Goal: Task Accomplishment & Management: Complete application form

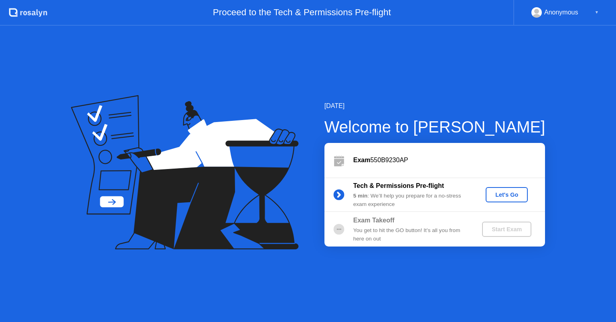
click at [510, 197] on div "Let's Go" at bounding box center [507, 194] width 36 height 6
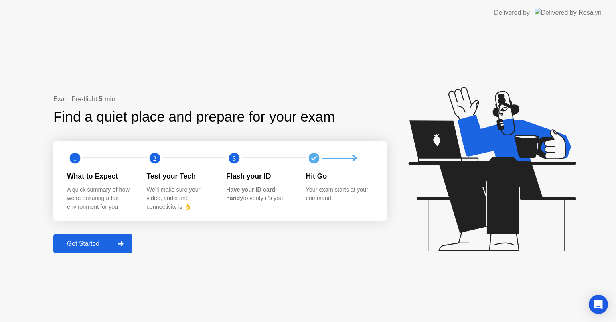
click at [79, 247] on div "Get Started" at bounding box center [83, 243] width 55 height 7
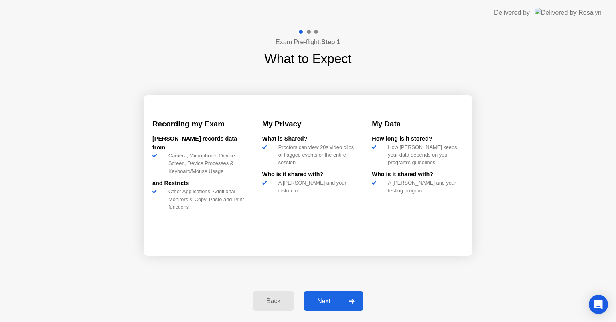
click at [316, 297] on div "Next" at bounding box center [324, 300] width 36 height 7
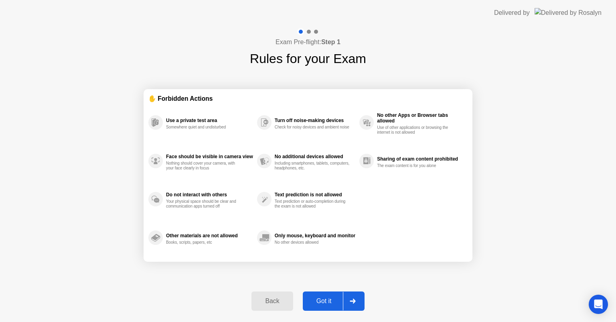
click at [316, 297] on div "Got it" at bounding box center [324, 300] width 38 height 7
select select "**********"
select select "*******"
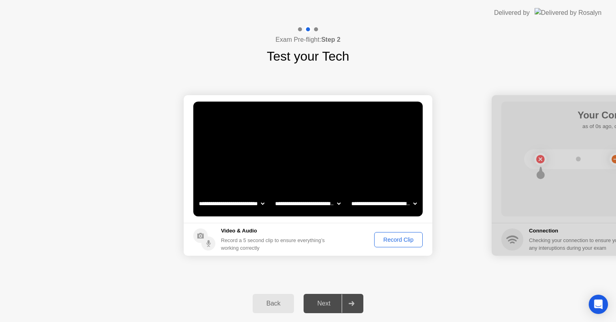
click at [394, 237] on div "Record Clip" at bounding box center [398, 239] width 43 height 6
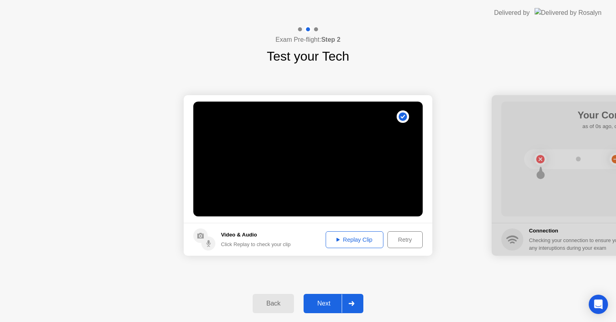
click at [356, 236] on div "Replay Clip" at bounding box center [354, 239] width 52 height 6
click at [326, 303] on div "Next" at bounding box center [324, 302] width 36 height 7
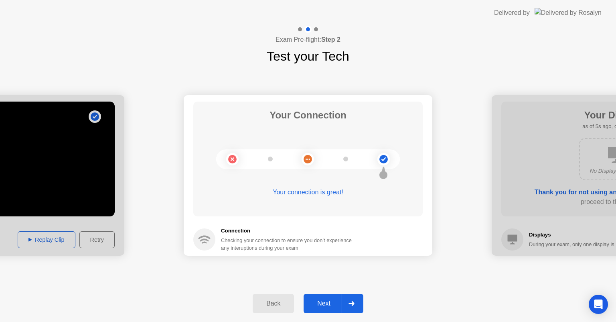
click at [326, 303] on div "Next" at bounding box center [324, 302] width 36 height 7
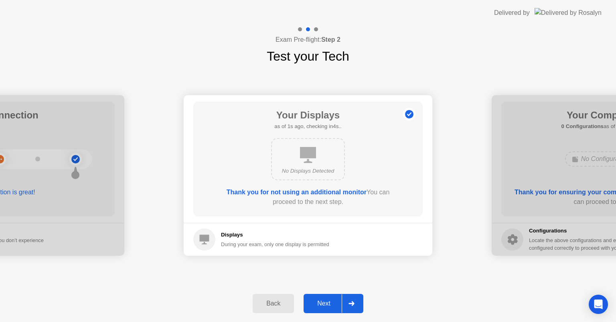
click at [326, 303] on div "Next" at bounding box center [324, 302] width 36 height 7
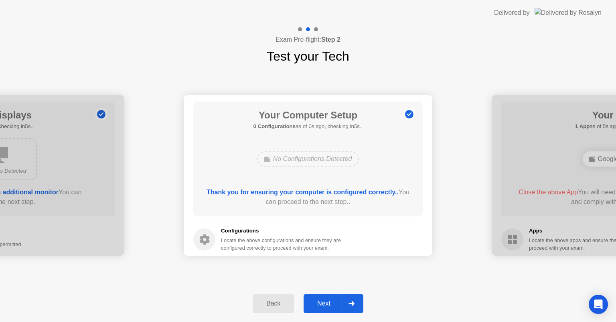
click at [326, 303] on div "Next" at bounding box center [324, 302] width 36 height 7
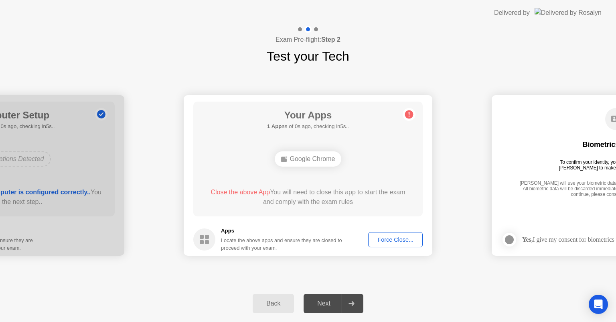
click at [326, 303] on div "Next" at bounding box center [324, 302] width 36 height 7
click at [388, 241] on div "Force Close..." at bounding box center [395, 239] width 49 height 6
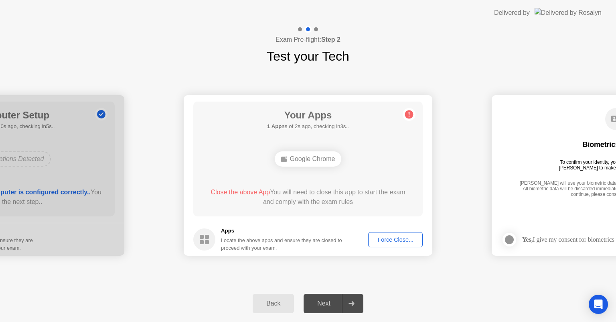
click at [386, 234] on button "Force Close..." at bounding box center [395, 239] width 55 height 15
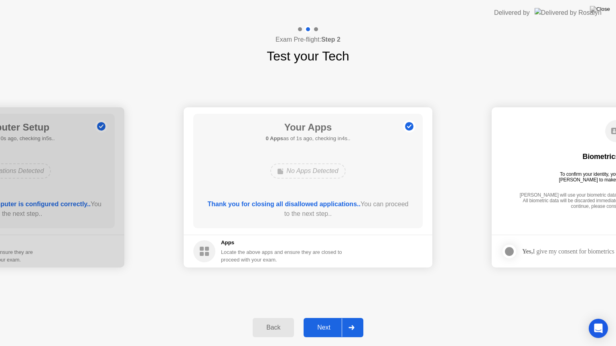
click at [320, 321] on div "Next" at bounding box center [324, 327] width 36 height 7
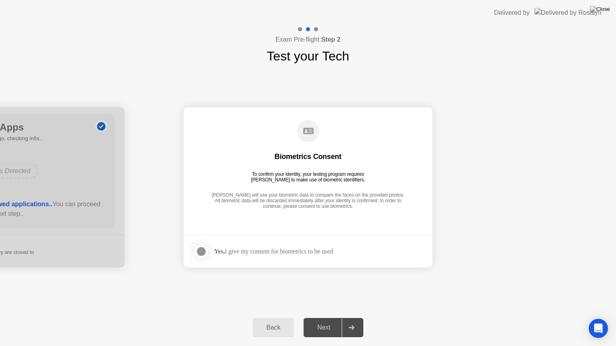
click at [201, 251] on div at bounding box center [201, 252] width 10 height 10
click at [322, 321] on div "Next" at bounding box center [324, 327] width 36 height 7
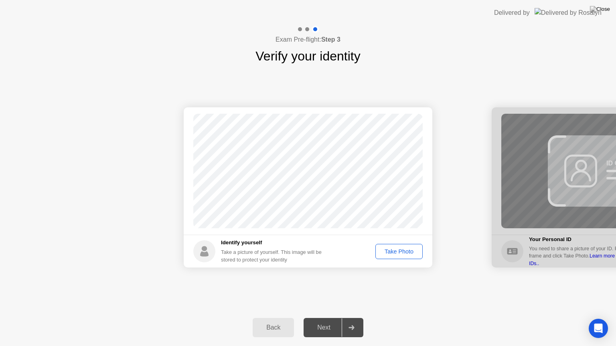
click at [394, 255] on div "Take Photo" at bounding box center [399, 252] width 42 height 6
click at [330, 321] on div "Next" at bounding box center [324, 327] width 36 height 7
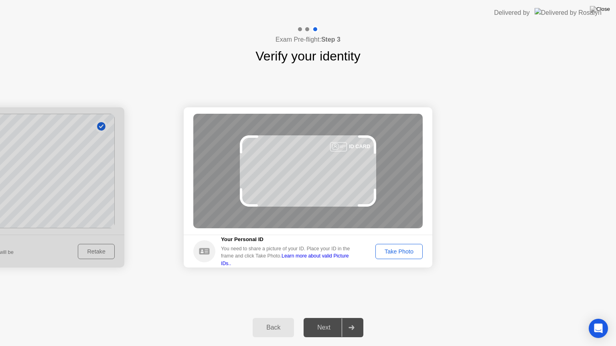
click at [392, 254] on div "Take Photo" at bounding box center [399, 252] width 42 height 6
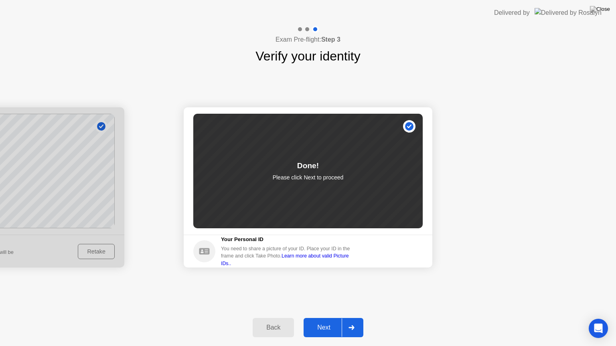
click at [324, 321] on button "Next" at bounding box center [333, 327] width 60 height 19
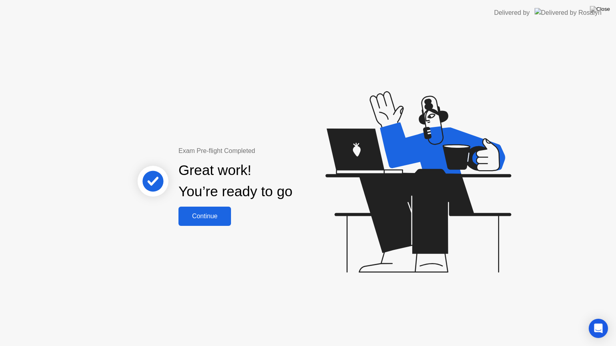
click at [198, 214] on div "Continue" at bounding box center [205, 216] width 48 height 7
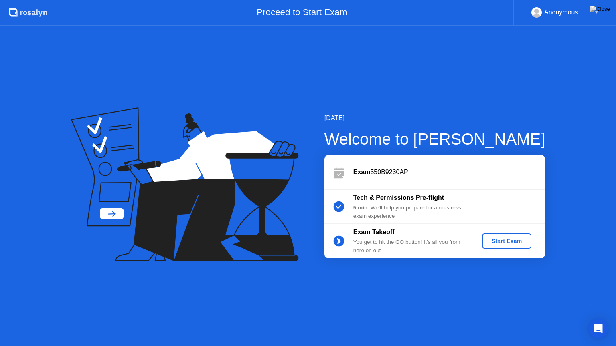
click at [499, 239] on div "Start Exam" at bounding box center [506, 241] width 43 height 6
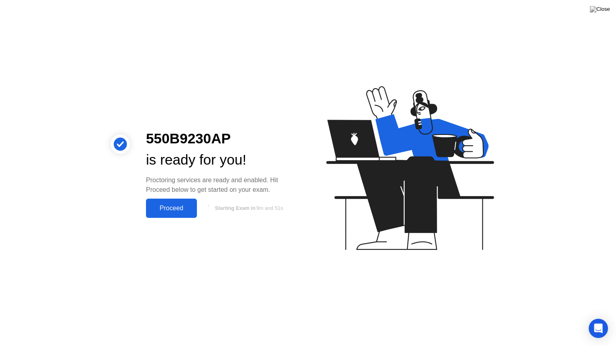
click at [190, 210] on div "Proceed" at bounding box center [171, 208] width 46 height 7
